Goal: Complete application form: Complete application form

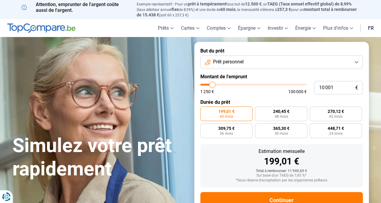
type input "10 500"
type input "10500"
type input "11 500"
type input "11500"
type input "12 500"
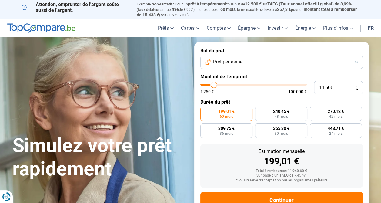
type input "12500"
type input "13 500"
type input "13500"
type input "14 000"
type input "14000"
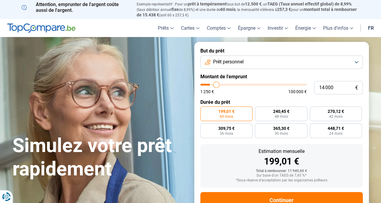
type input "14 750"
type input "14750"
type input "15 500"
type input "15500"
type input "16 250"
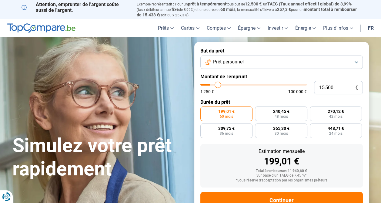
type input "16250"
type input "17 500"
type input "17500"
type input "18 250"
type input "18250"
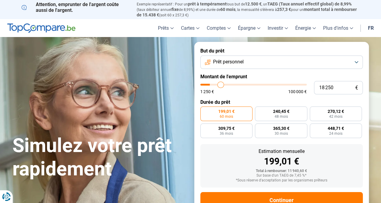
type input "18 750"
type input "18750"
type input "19 750"
type input "19750"
type input "20 000"
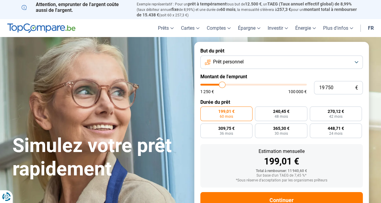
type input "20000"
type input "20 500"
type input "20500"
type input "21 000"
type input "21000"
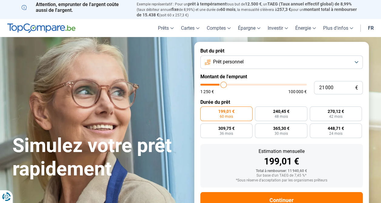
type input "21 500"
type input "21500"
type input "22 000"
type input "22000"
type input "22 250"
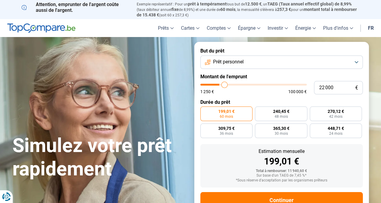
type input "22250"
type input "23 000"
type input "23000"
type input "23 500"
type input "23500"
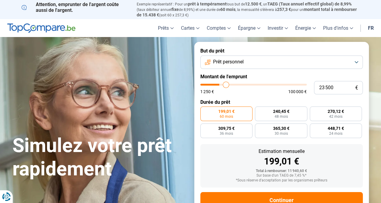
type input "24 250"
type input "24250"
type input "24 750"
type input "24750"
type input "25 250"
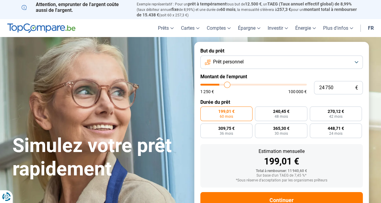
type input "25250"
type input "26 000"
type input "26000"
type input "26 500"
type input "26500"
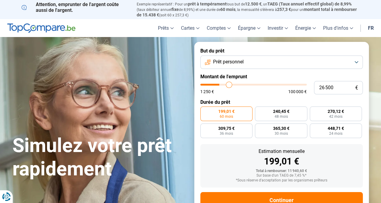
type input "27 000"
type input "27000"
type input "28 250"
type input "28250"
type input "29 000"
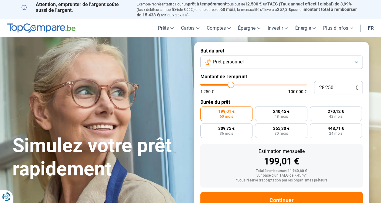
type input "29000"
type input "29 750"
type input "29750"
type input "31 000"
type input "31000"
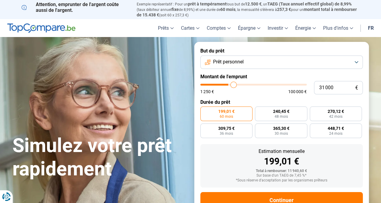
type input "31 500"
type input "31500"
type input "32 000"
type input "32000"
type input "32 750"
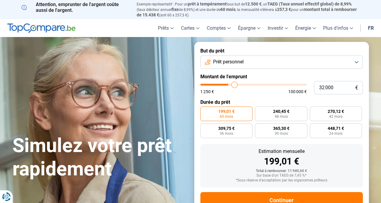
type input "32750"
type input "33 500"
type input "33500"
type input "33 750"
type input "33750"
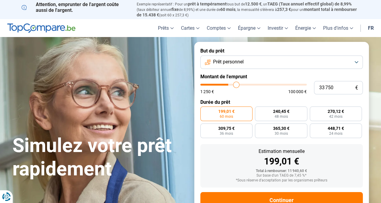
type input "34 500"
type input "34500"
type input "34 750"
type input "34750"
type input "35 250"
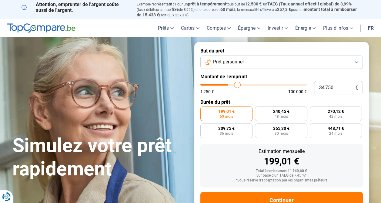
type input "35250"
type input "35 500"
type input "35500"
type input "36 000"
type input "36000"
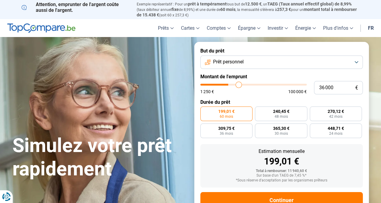
type input "36 250"
type input "36250"
type input "36 500"
type input "36500"
type input "37 000"
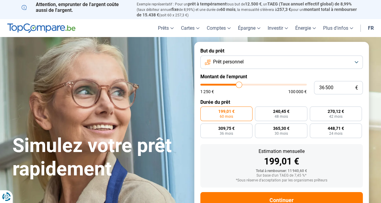
type input "37000"
type input "37 250"
type input "37250"
type input "37 500"
type input "37500"
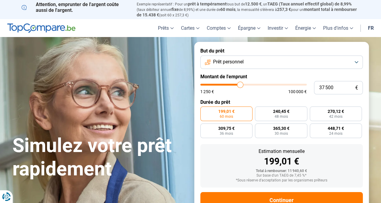
type input "38 000"
type input "38000"
type input "38 250"
type input "38250"
type input "38 750"
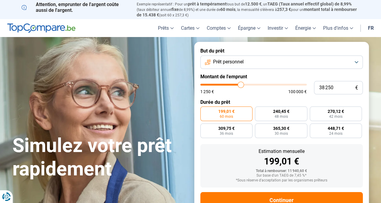
type input "38750"
type input "39 250"
type input "39250"
type input "39 500"
type input "39500"
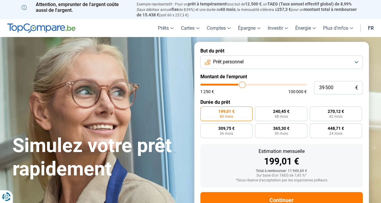
type input "40 250"
type input "40250"
type input "40 500"
type input "40500"
type input "41 000"
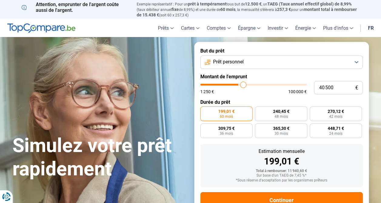
type input "41000"
type input "41 500"
type input "41500"
type input "41 750"
type input "41750"
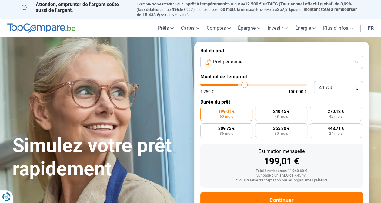
type input "42 250"
type input "42250"
type input "42 500"
type input "42500"
type input "42 750"
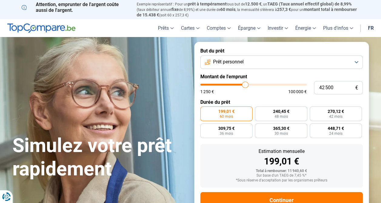
type input "42750"
type input "43 000"
type input "43000"
type input "43 250"
type input "43250"
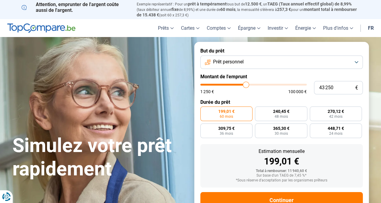
type input "43 750"
type input "43750"
type input "44 000"
type input "44000"
type input "44 250"
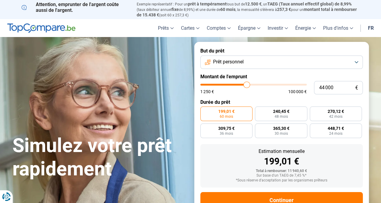
type input "44250"
type input "44 500"
type input "44500"
type input "44 750"
type input "44750"
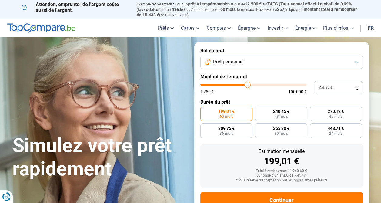
type input "45 000"
type input "45000"
type input "45 250"
type input "45250"
type input "45 500"
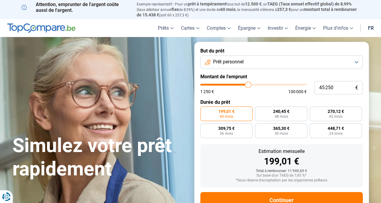
type input "45500"
type input "45 750"
type input "45750"
type input "46 000"
type input "46000"
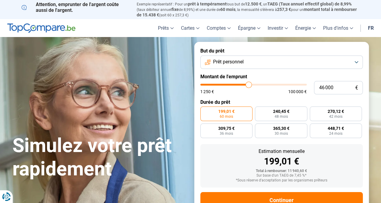
type input "46 250"
type input "46250"
type input "46 750"
type input "46750"
type input "47 000"
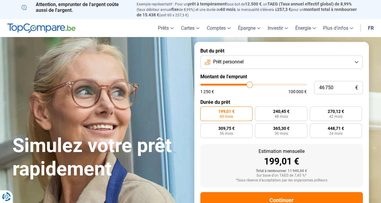
type input "47000"
type input "47 250"
type input "47250"
type input "47 500"
type input "47500"
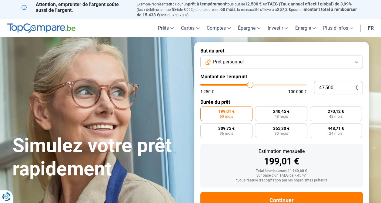
type input "47 750"
type input "47750"
type input "48 000"
type input "48000"
type input "48 250"
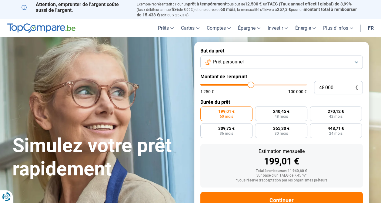
type input "48250"
type input "48 500"
type input "48500"
type input "48 750"
type input "48750"
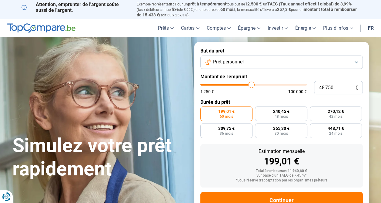
type input "49 000"
type input "49000"
type input "49 250"
type input "49250"
type input "49 750"
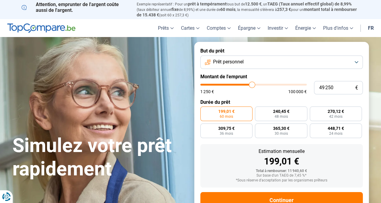
type input "49750"
type input "50 250"
type input "50250"
type input "50 500"
type input "50500"
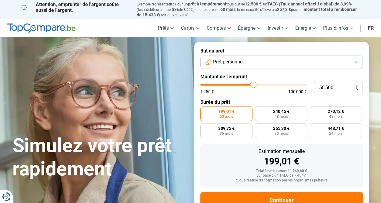
type input "50 750"
type input "50750"
type input "51 000"
type input "51000"
type input "51 500"
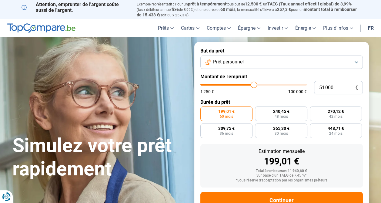
type input "51500"
type input "51 750"
type input "51750"
type input "52 000"
type input "52000"
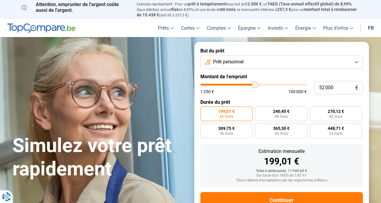
type input "51 750"
type input "51750"
type input "51 250"
type input "51250"
type input "51 000"
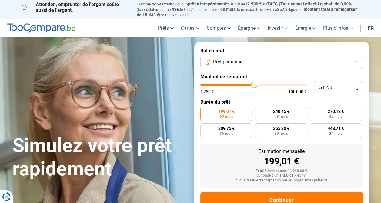
type input "51000"
type input "50 750"
type input "50750"
type input "50 500"
drag, startPoint x: 212, startPoint y: 85, endPoint x: 253, endPoint y: 84, distance: 40.6
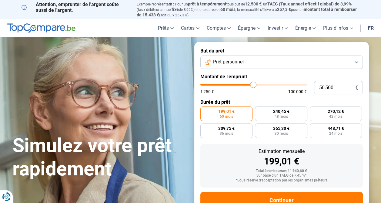
type input "50500"
click at [253, 84] on input "range" at bounding box center [253, 85] width 106 height 2
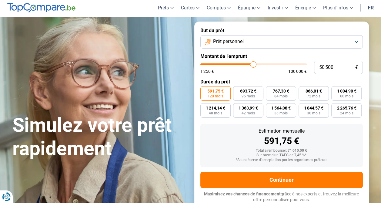
scroll to position [21, 0]
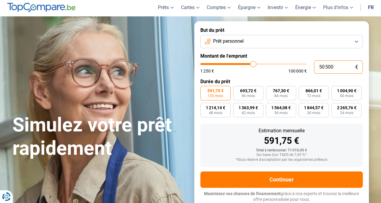
click at [344, 68] on input "50 500" at bounding box center [338, 66] width 49 height 13
type input "5 050"
type input "5000"
type input "505"
type input "1250"
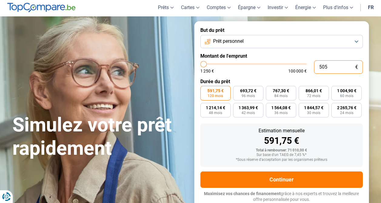
type input "50"
type input "1250"
type input "500"
type input "1250"
type input "5 000"
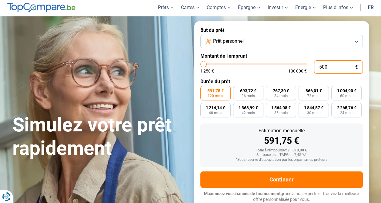
type input "5000"
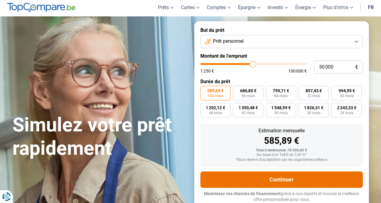
click at [293, 178] on button "Continuer" at bounding box center [281, 179] width 162 height 16
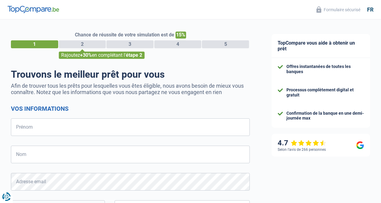
select select "32"
